Goal: Navigation & Orientation: Go to known website

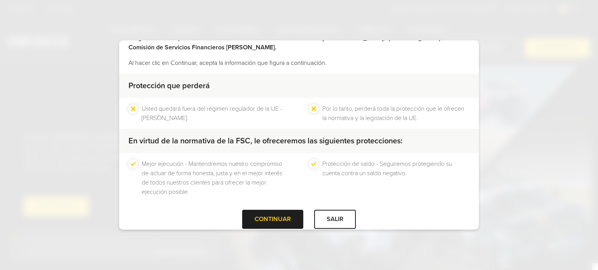
scroll to position [59, 0]
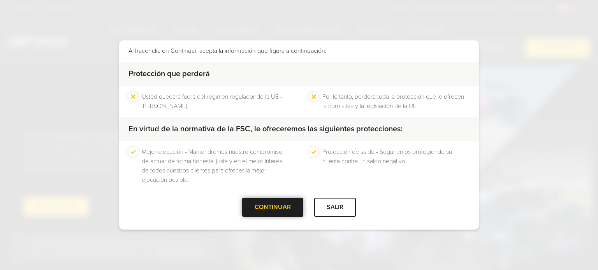
click at [273, 208] on div at bounding box center [273, 208] width 0 height 0
